Goal: Complete application form

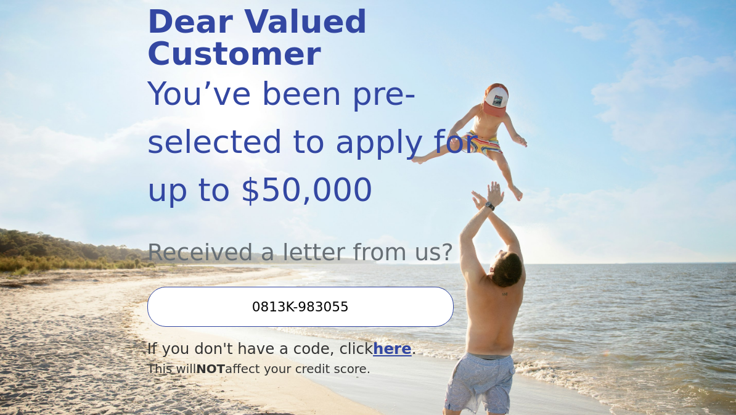
scroll to position [161, 0]
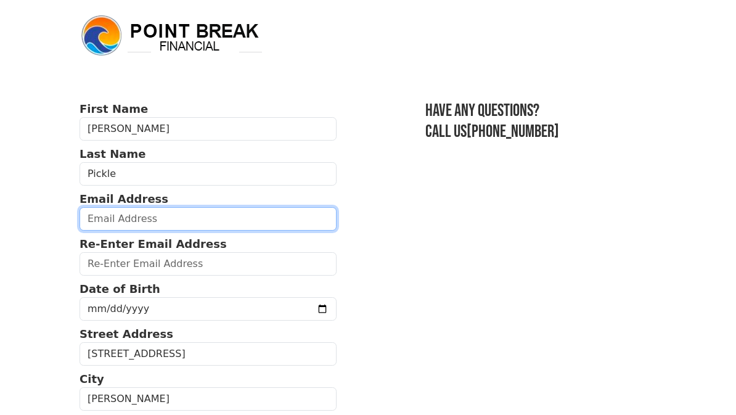
click at [162, 217] on input "email" at bounding box center [208, 218] width 257 height 23
type input "[PERSON_NAME]"
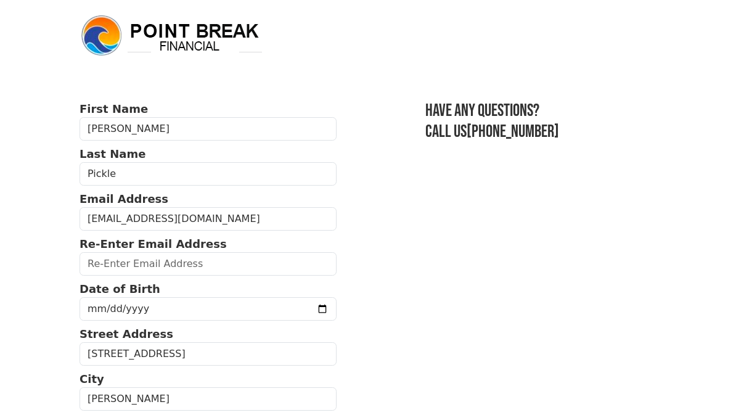
type input "[EMAIL_ADDRESS][DOMAIN_NAME]"
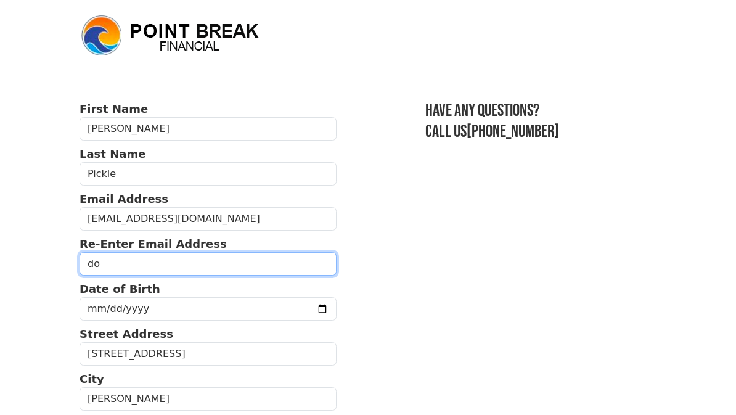
type input "dou"
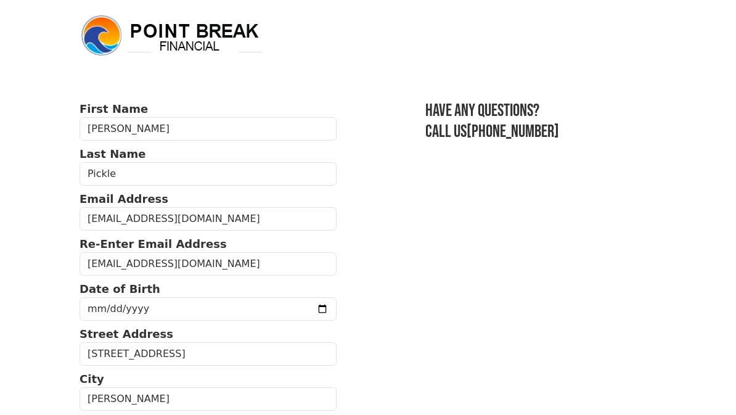
type input "dougpickle@outlook.com"
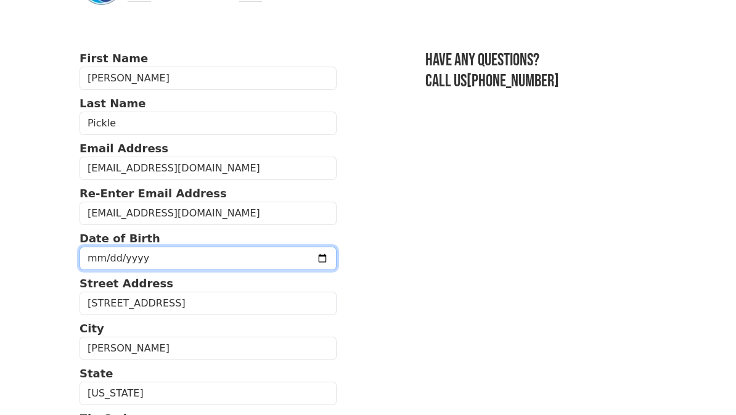
scroll to position [51, 0]
click at [185, 262] on input "2025-08-20" at bounding box center [208, 257] width 257 height 23
click at [193, 252] on input "1973-10-20" at bounding box center [208, 257] width 257 height 23
type input "1973-10-22"
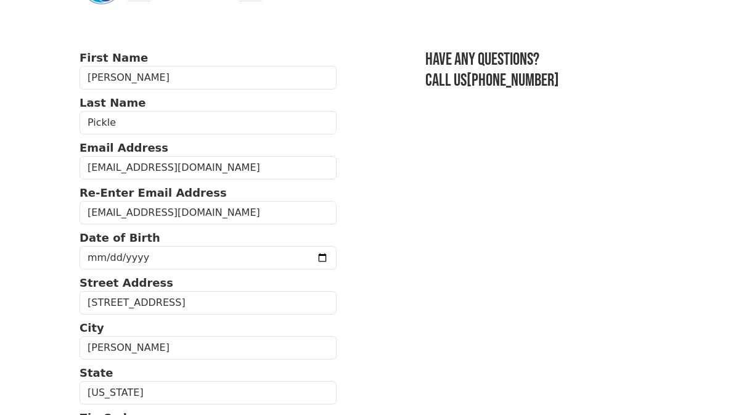
drag, startPoint x: 193, startPoint y: 252, endPoint x: 39, endPoint y: 221, distance: 156.5
click at [0, 0] on html "First Name Douglas Last Name Pickle Email Address dougpickle@outlook.com Re-Ent…" at bounding box center [368, 156] width 736 height 415
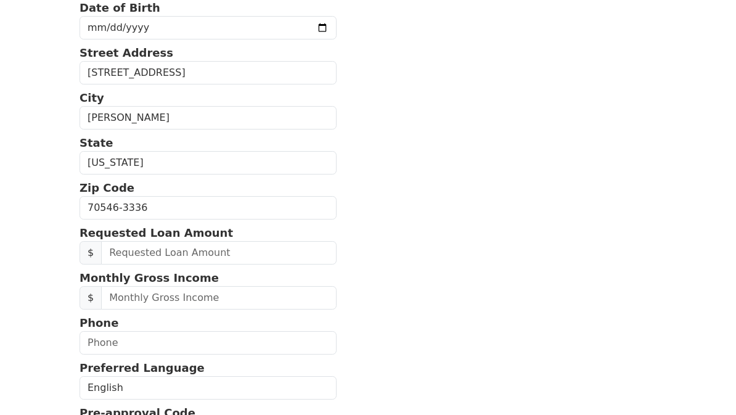
scroll to position [294, 0]
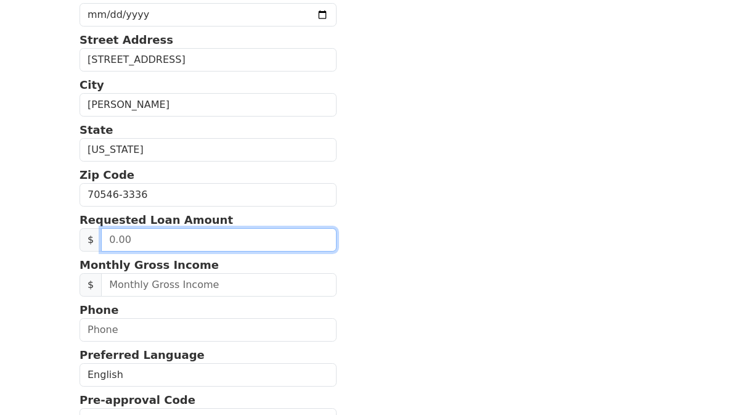
click at [241, 239] on input "text" at bounding box center [219, 239] width 236 height 23
type input "50,000.00"
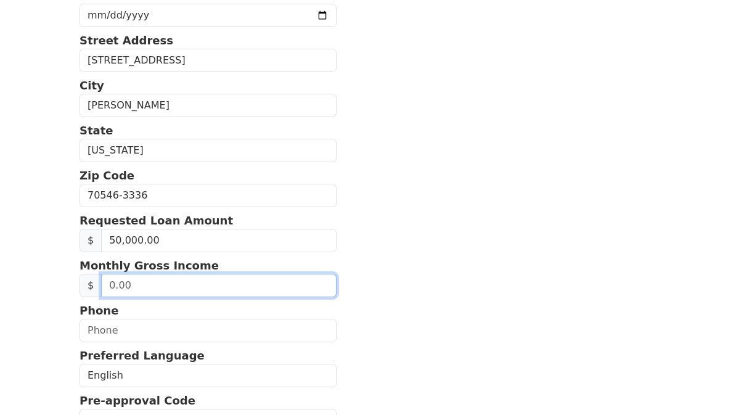
click at [187, 280] on input "text" at bounding box center [219, 285] width 236 height 23
type input "190,000.00"
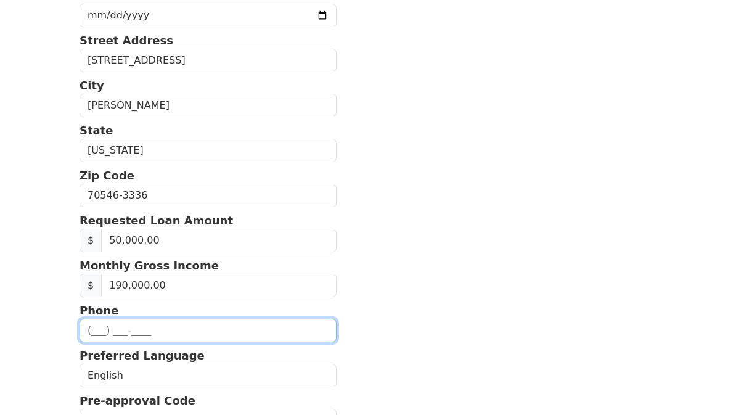
click at [147, 327] on input "text" at bounding box center [208, 330] width 257 height 23
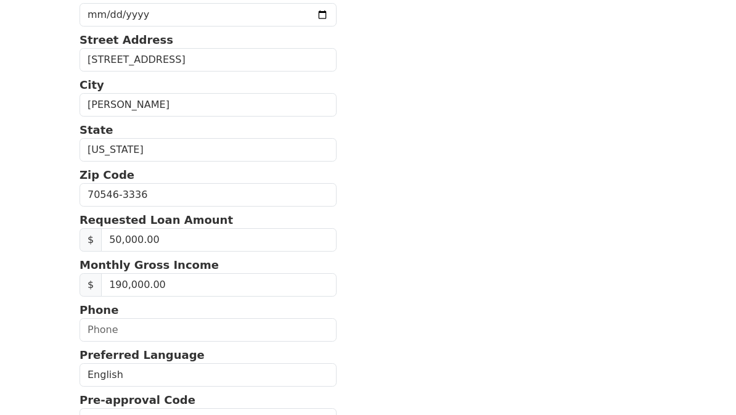
type input "(337) 296-6598"
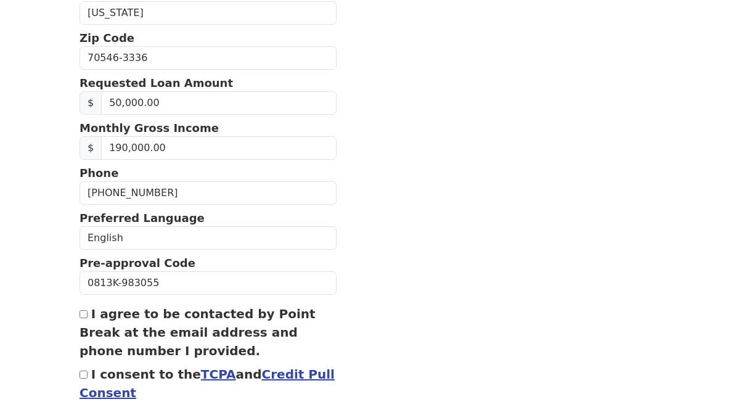
scroll to position [430, 0]
click at [83, 315] on input "I agree to be contacted by Point Break at the email address and phone number I …" at bounding box center [84, 315] width 8 height 8
checkbox input "true"
click at [86, 377] on input "I consent to the TCPA and Credit Pull Consent" at bounding box center [84, 375] width 8 height 8
checkbox input "true"
